Goal: Find specific page/section: Find specific page/section

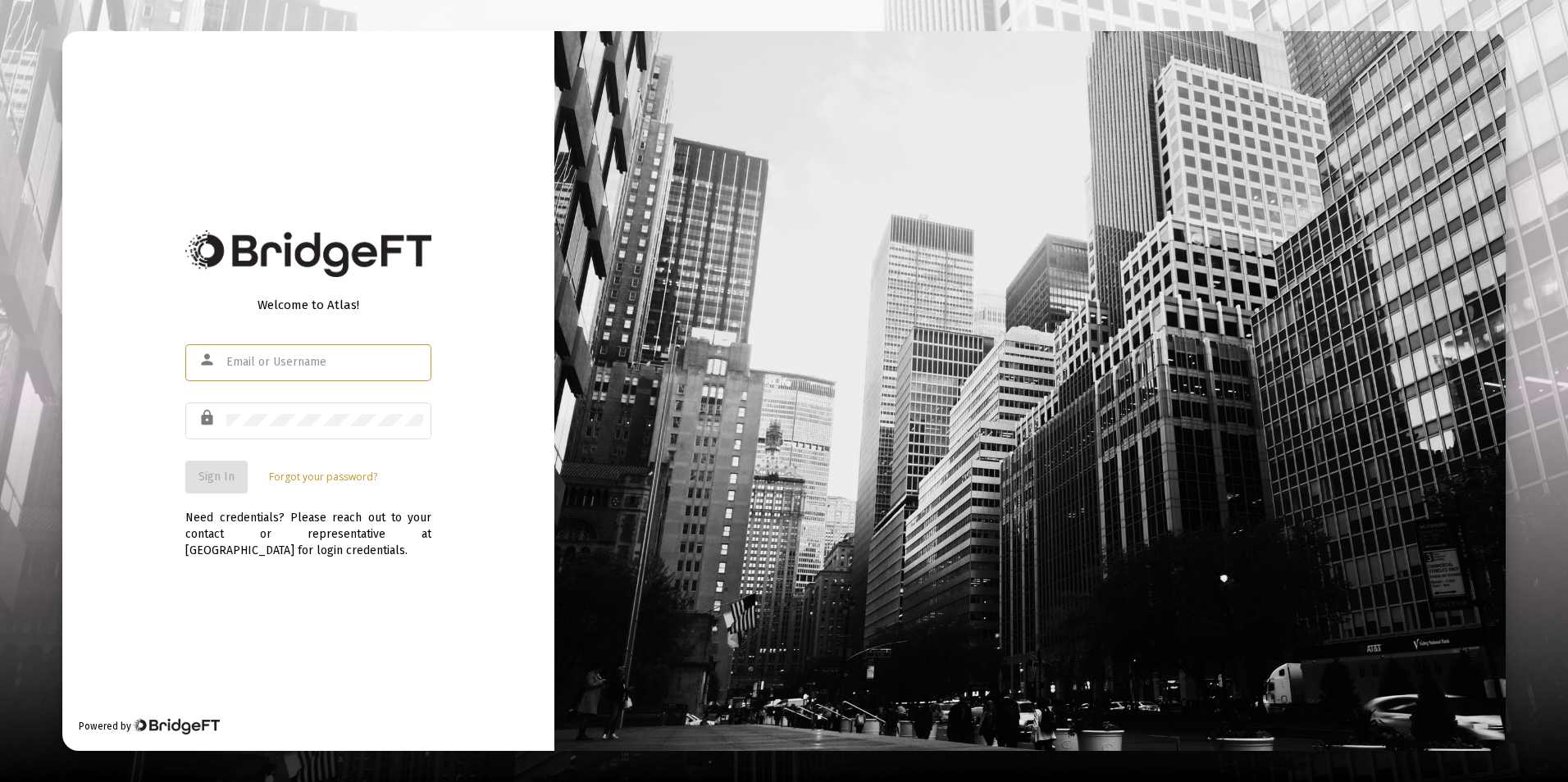
type input "[PERSON_NAME][EMAIL_ADDRESS][DOMAIN_NAME]"
click at [218, 474] on span "Sign In" at bounding box center [216, 477] width 36 height 14
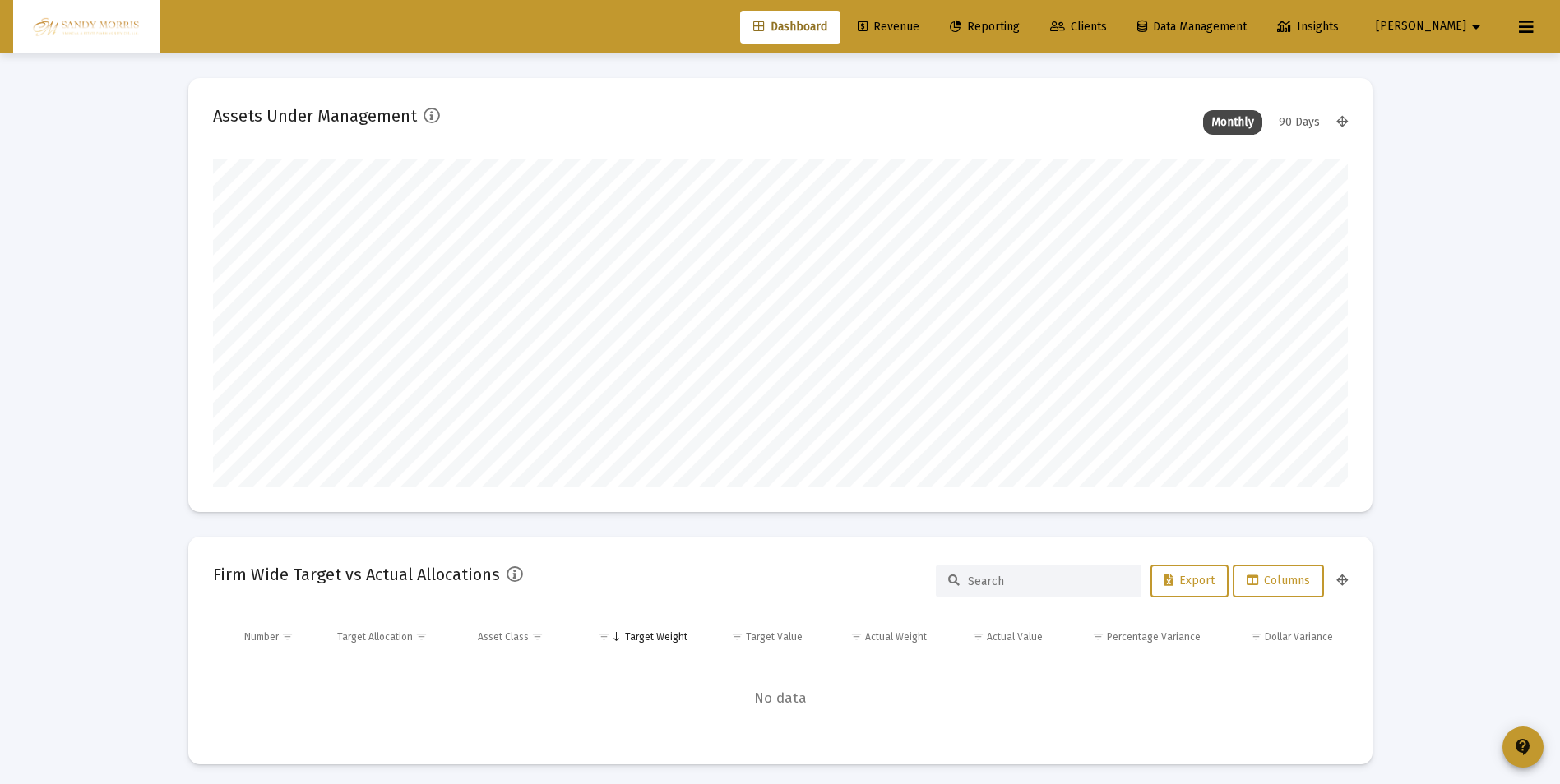
scroll to position [329, 611]
type input "[DATE]"
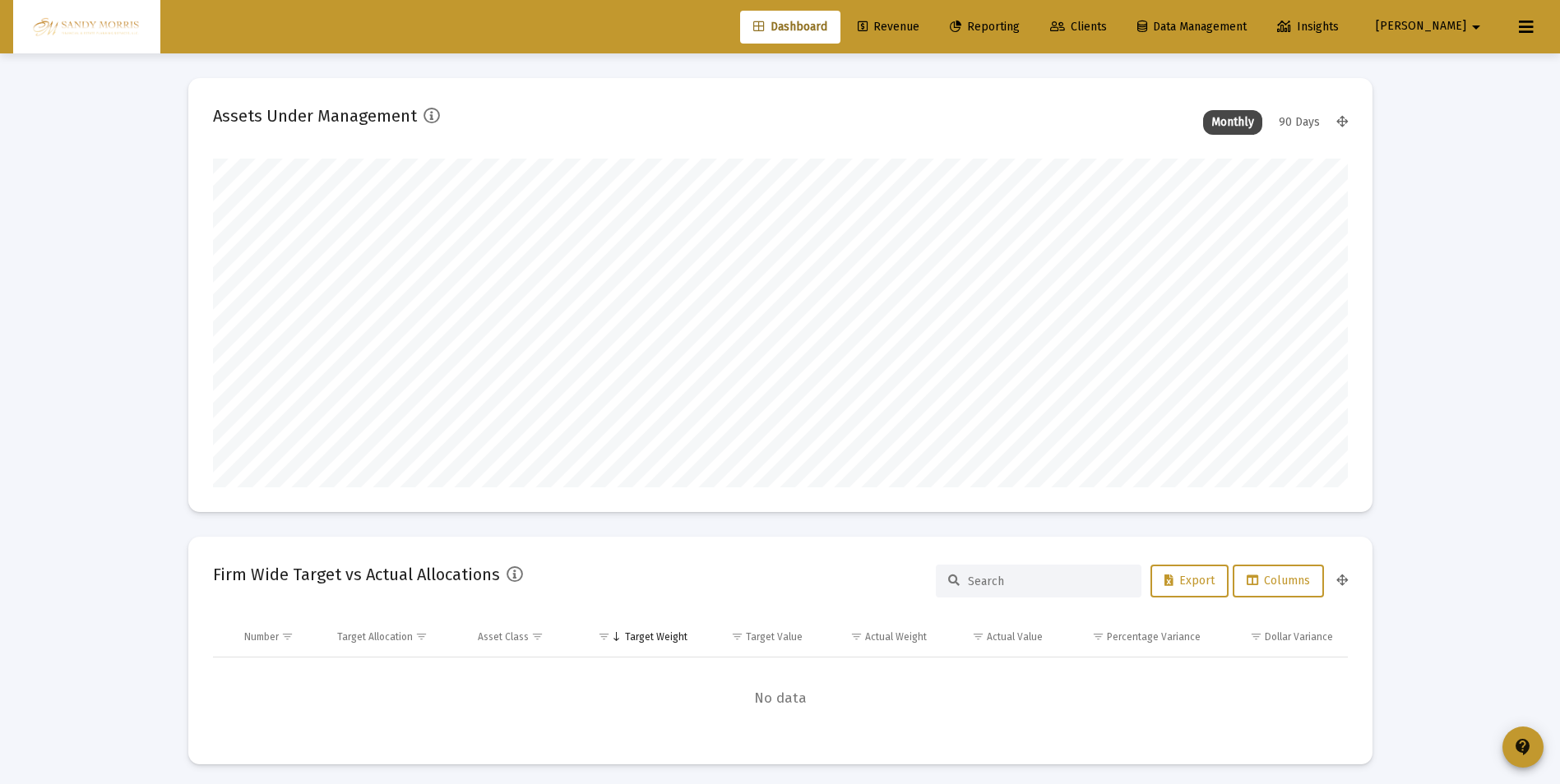
click at [920, 20] on span "Revenue" at bounding box center [888, 26] width 61 height 14
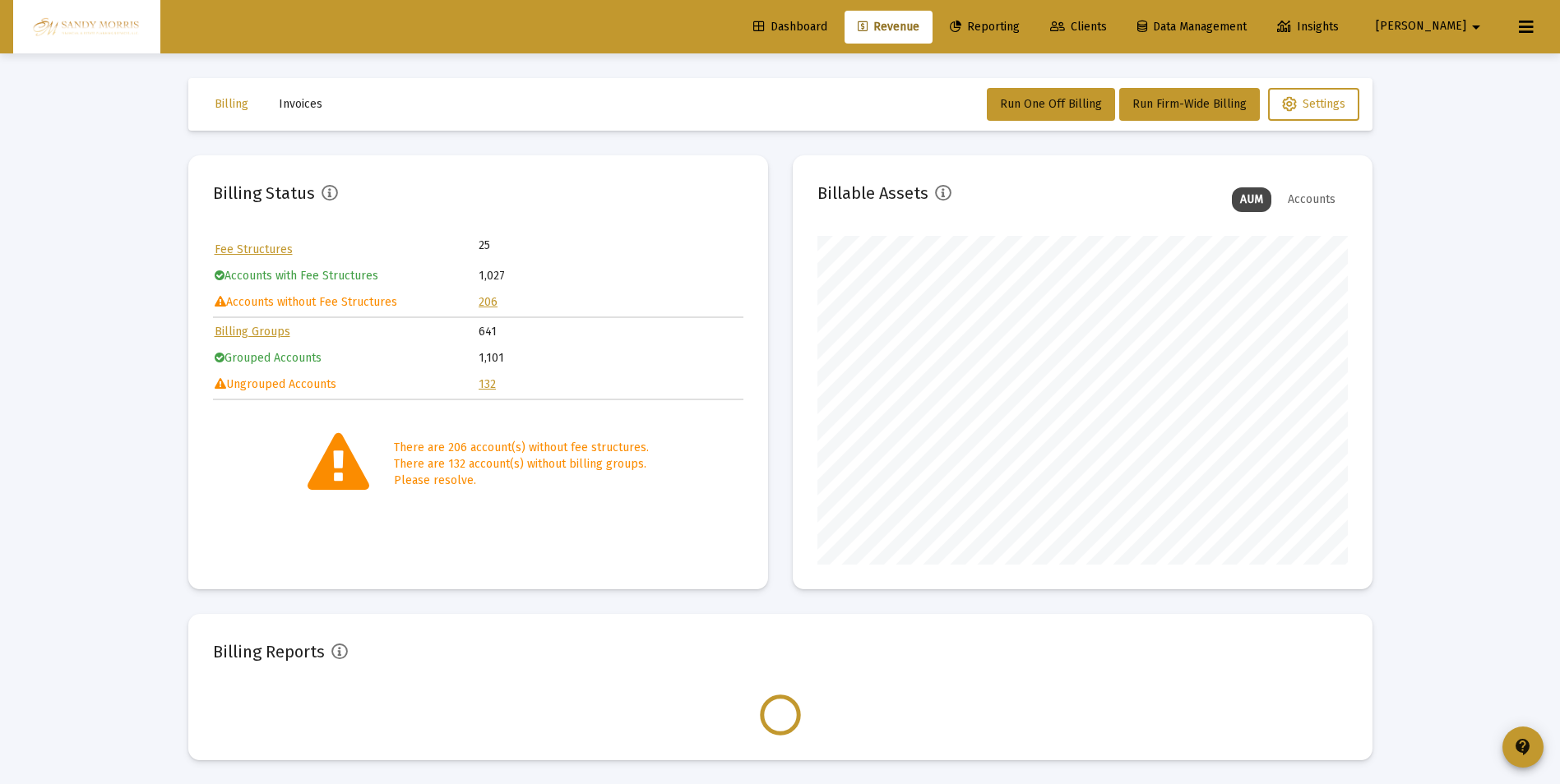
scroll to position [329, 530]
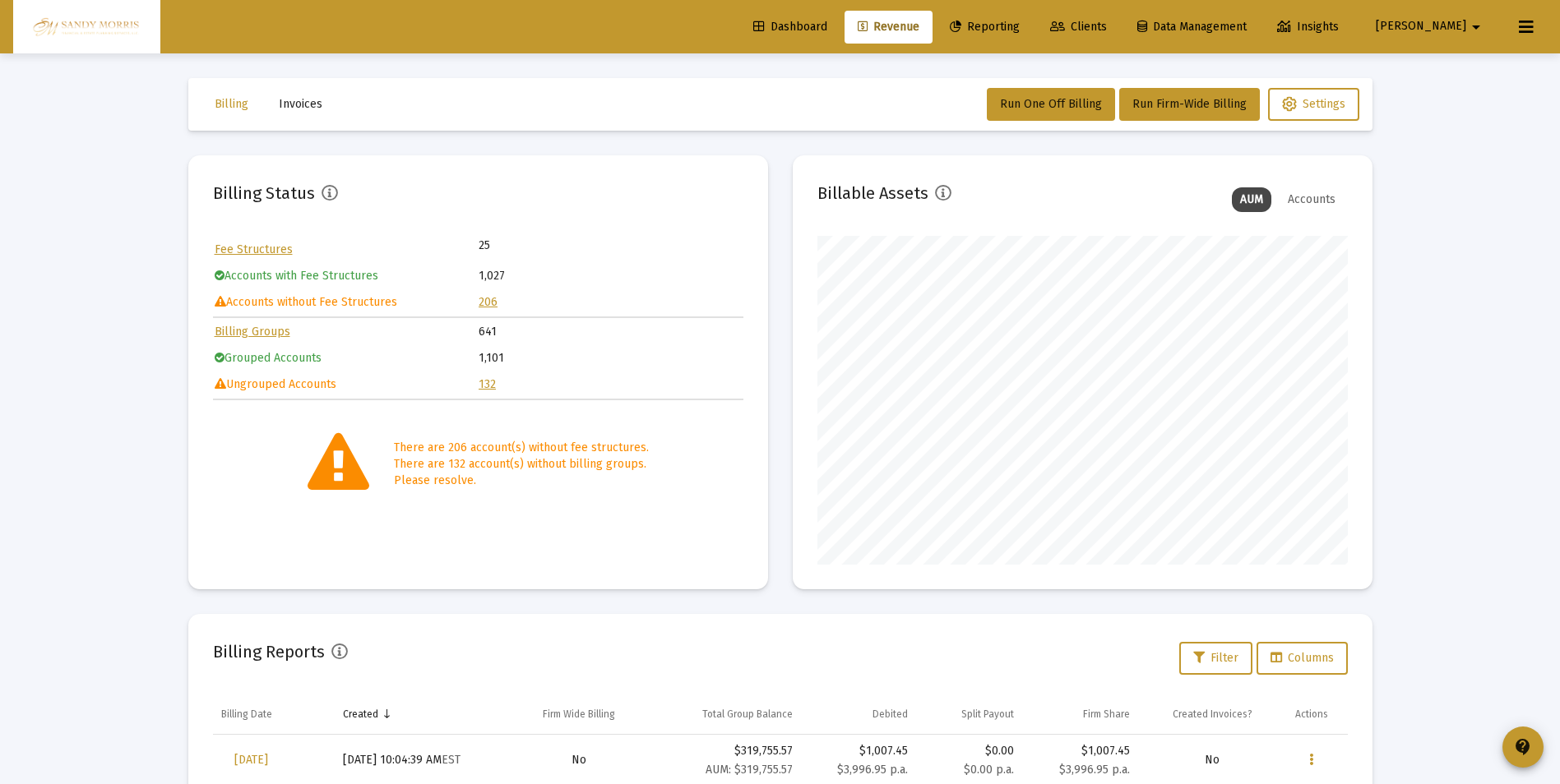
click at [828, 25] on span "Dashboard" at bounding box center [790, 26] width 74 height 14
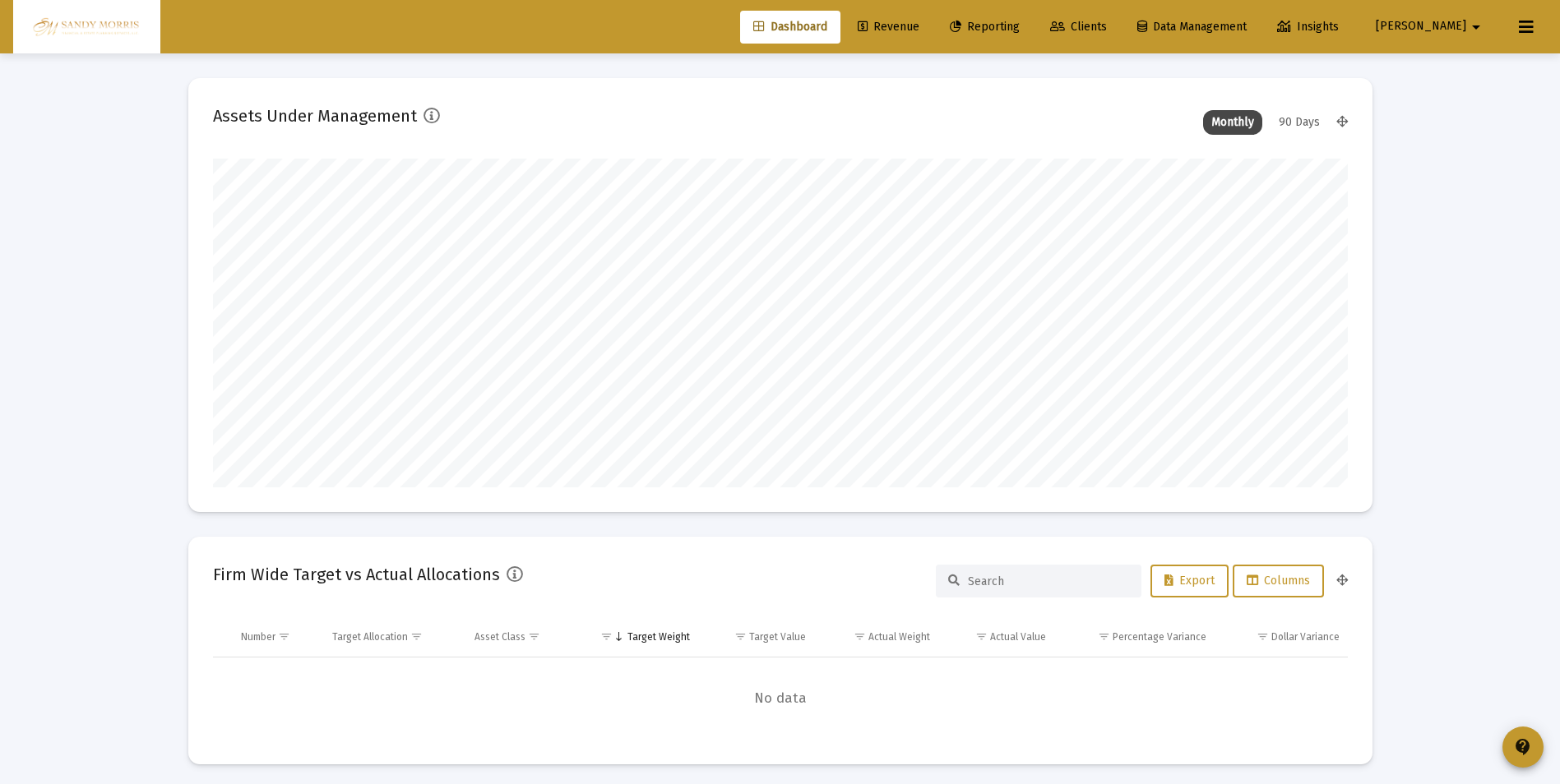
scroll to position [329, 611]
click at [1107, 28] on span "Clients" at bounding box center [1078, 26] width 57 height 14
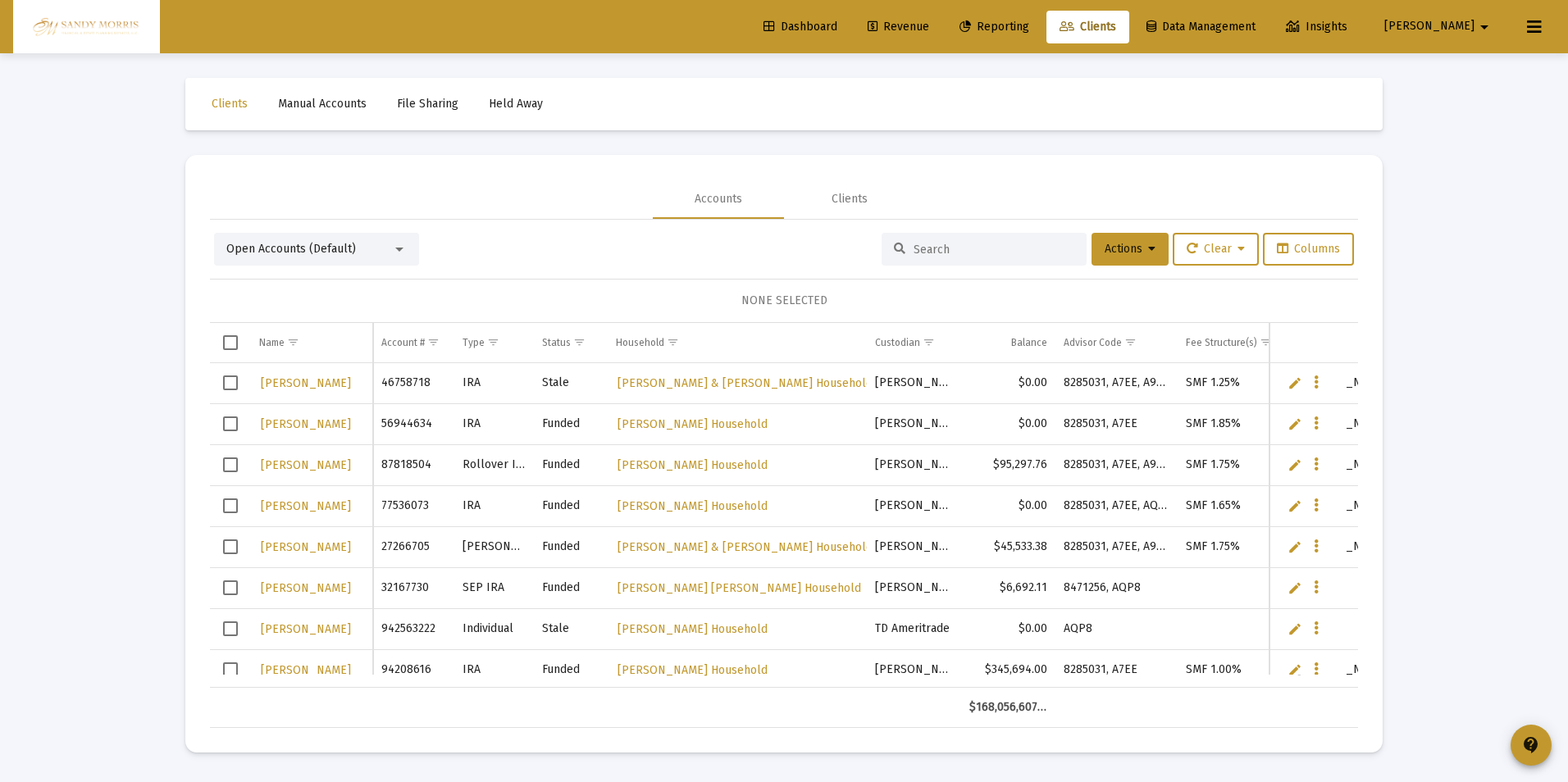
click at [974, 252] on input at bounding box center [993, 250] width 161 height 14
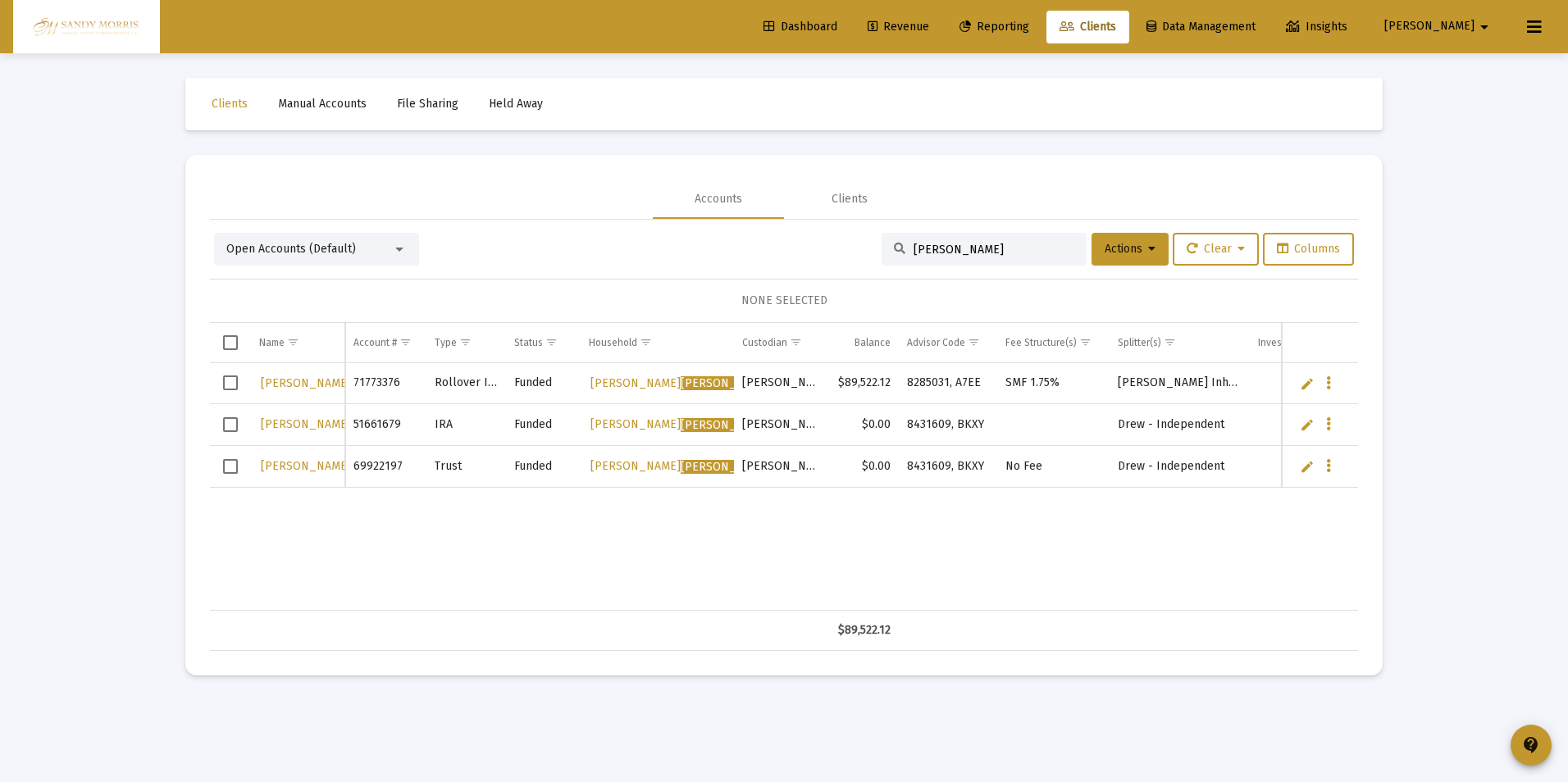
type input "[PERSON_NAME]"
click at [850, 19] on link "Dashboard" at bounding box center [801, 27] width 100 height 33
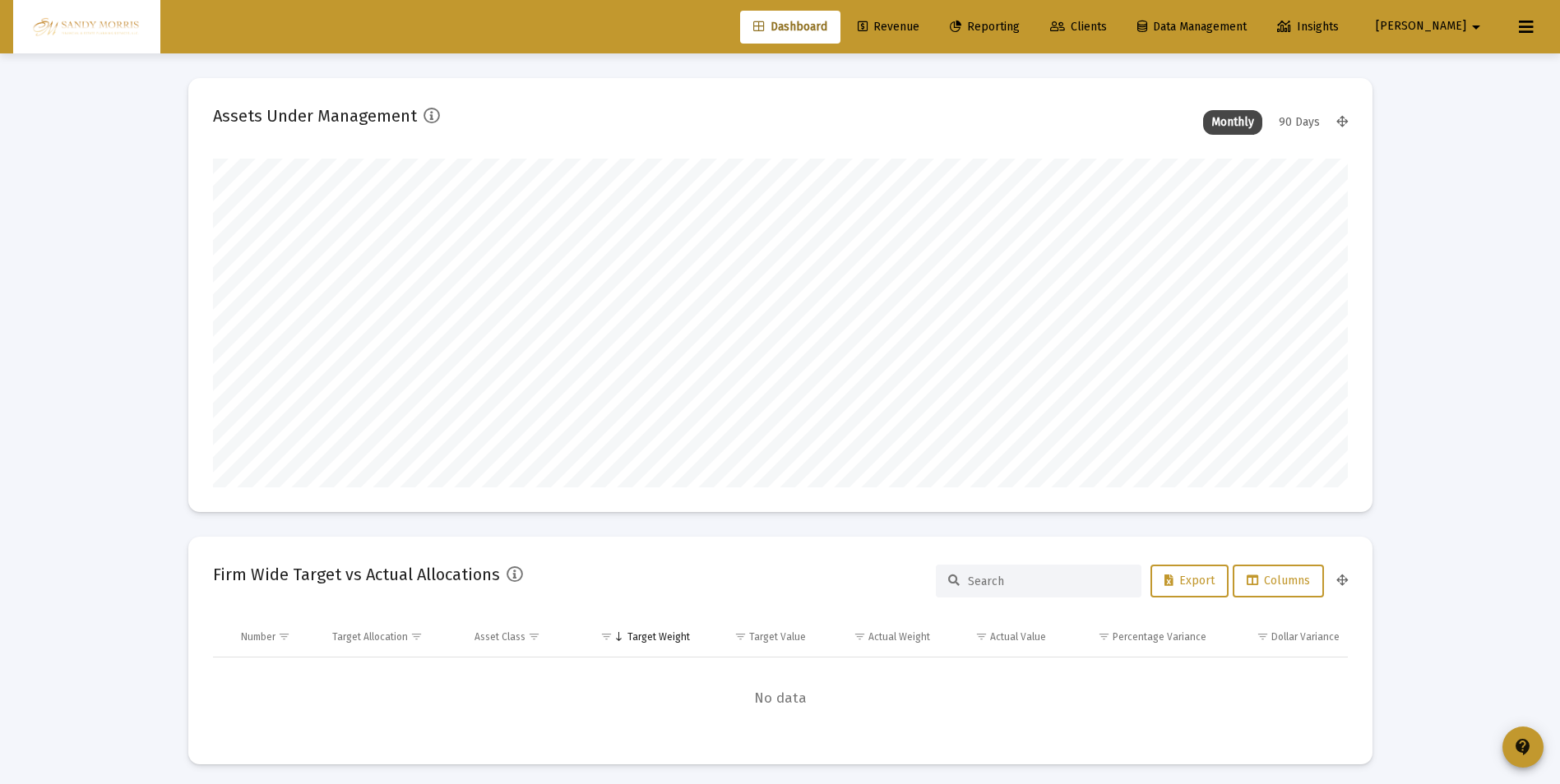
scroll to position [329, 611]
